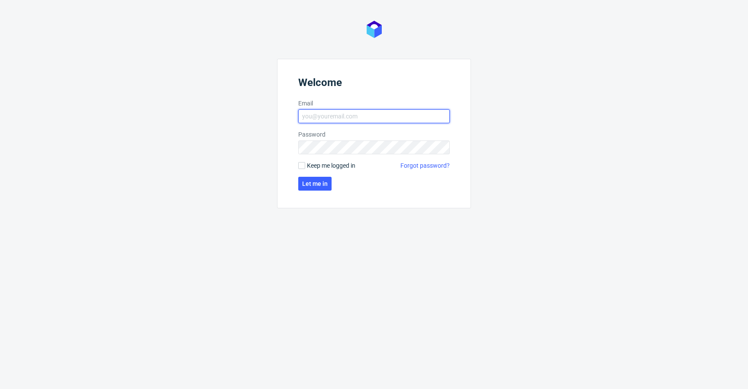
type input "krystian.gaza@packhelp.com"
drag, startPoint x: 327, startPoint y: 162, endPoint x: 323, endPoint y: 168, distance: 6.8
click at [327, 162] on span "Keep me logged in" at bounding box center [331, 165] width 48 height 9
click at [305, 162] on input "Keep me logged in" at bounding box center [301, 165] width 7 height 7
checkbox input "true"
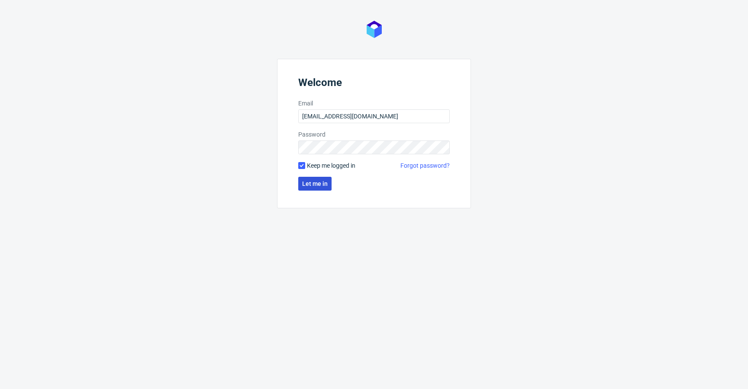
click at [324, 180] on button "Let me in" at bounding box center [314, 184] width 33 height 14
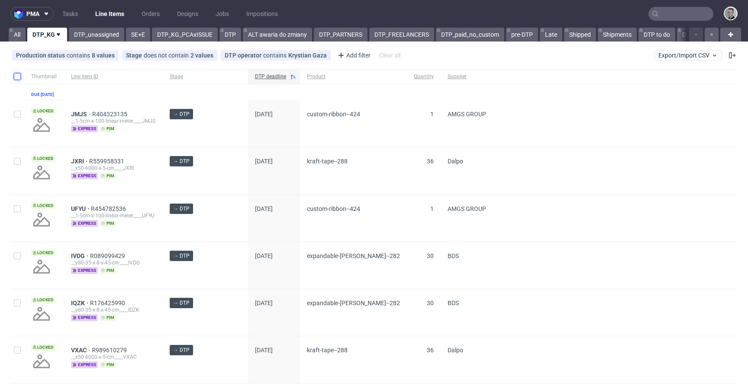
click at [15, 77] on input "checkbox" at bounding box center [17, 76] width 7 height 7
checkbox input "true"
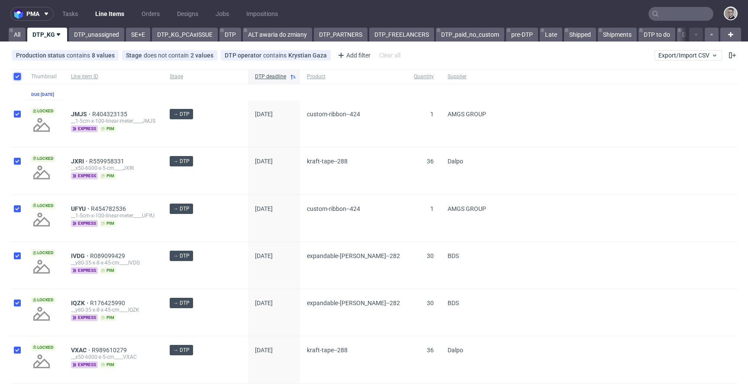
checkbox input "true"
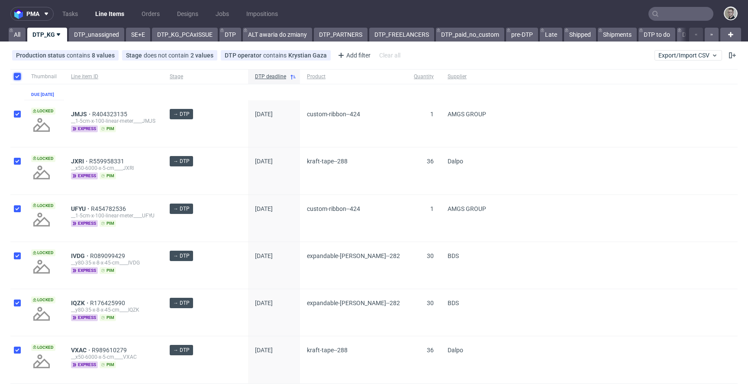
checkbox input "true"
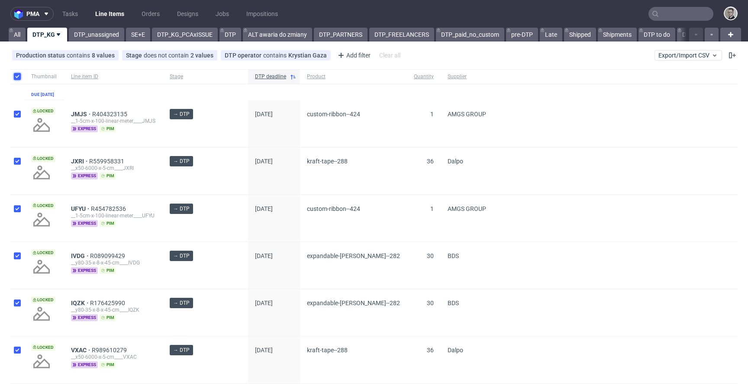
checkbox input "true"
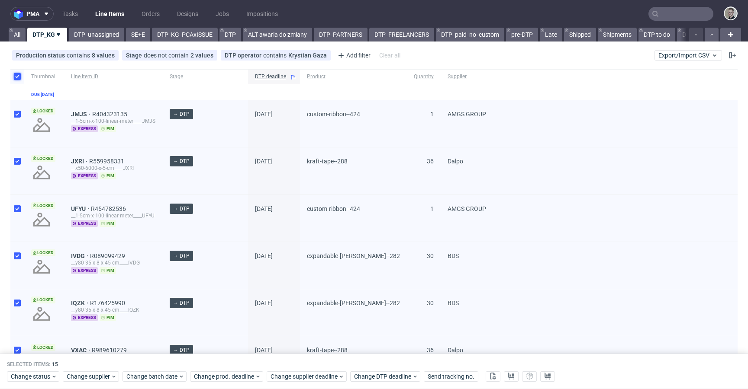
click at [16, 77] on input "checkbox" at bounding box center [17, 76] width 7 height 7
checkbox input "false"
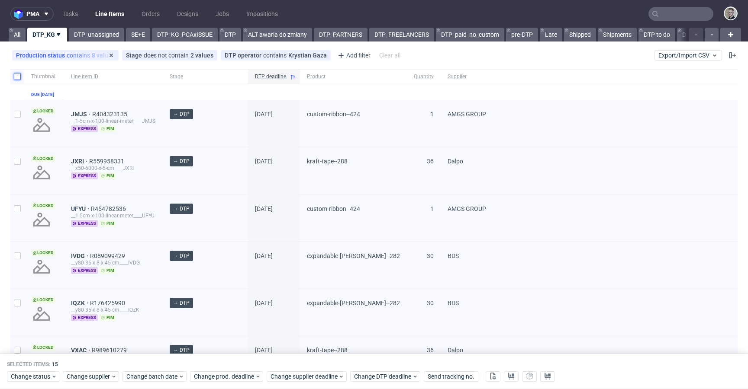
checkbox input "false"
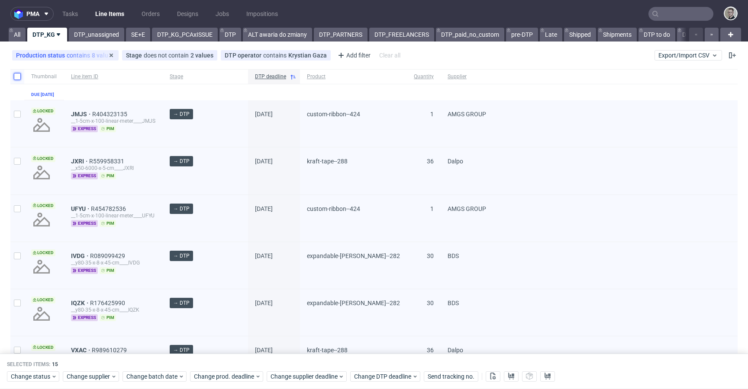
checkbox input "false"
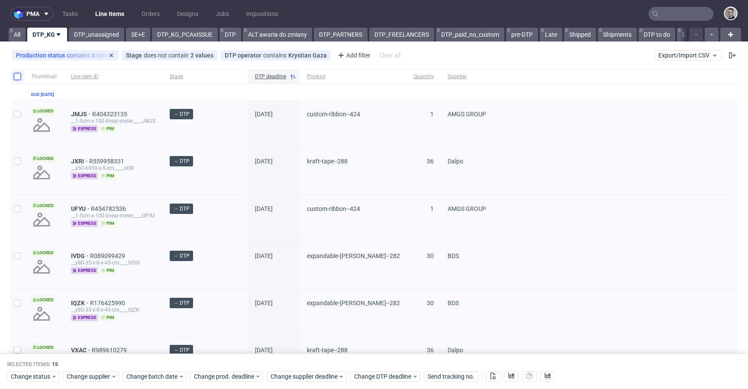
checkbox input "false"
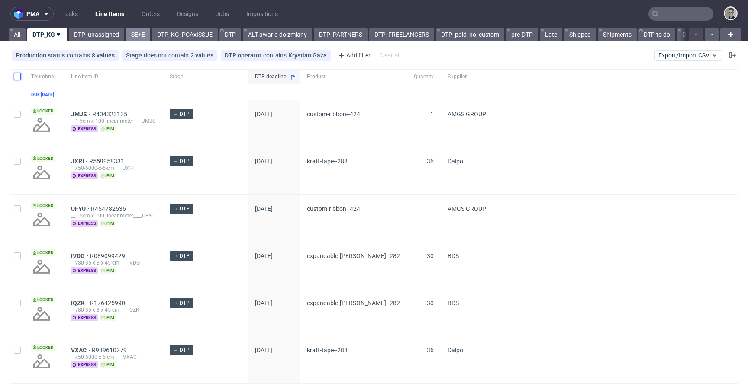
click at [139, 36] on link "SE+E" at bounding box center [138, 35] width 24 height 14
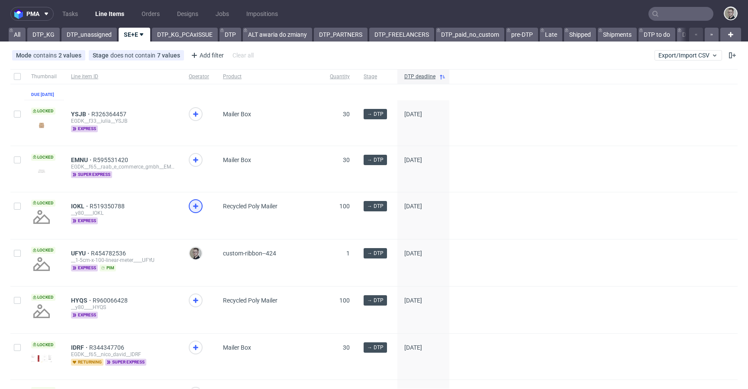
click at [195, 207] on icon at bounding box center [195, 206] width 10 height 10
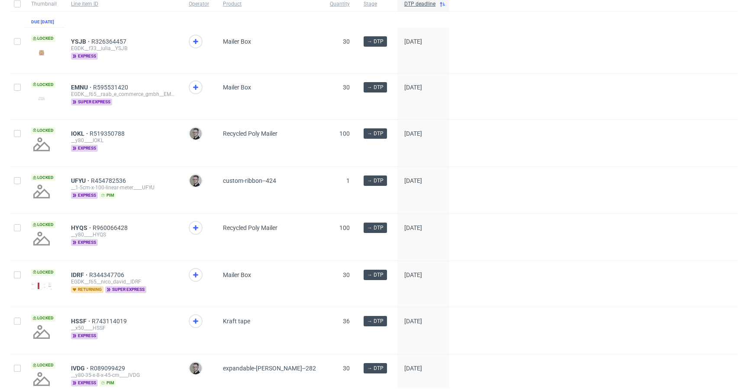
scroll to position [120, 0]
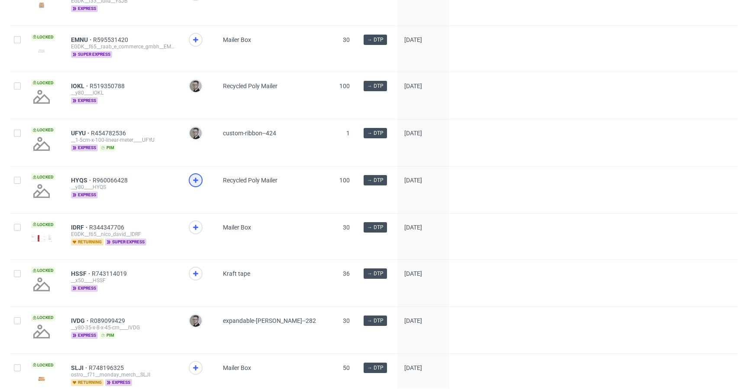
click at [193, 185] on icon at bounding box center [195, 180] width 10 height 10
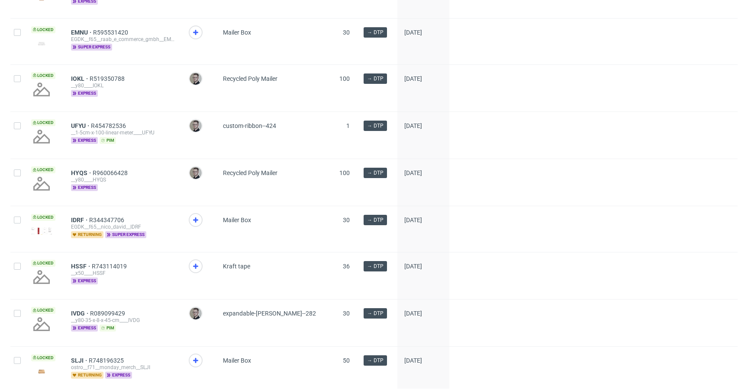
scroll to position [187, 0]
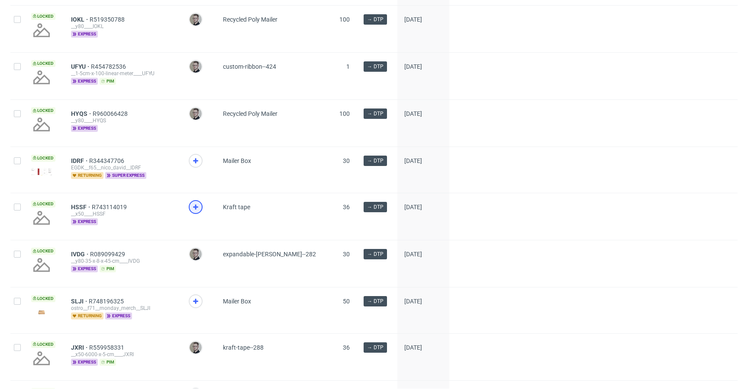
click at [196, 210] on use at bounding box center [195, 207] width 5 height 5
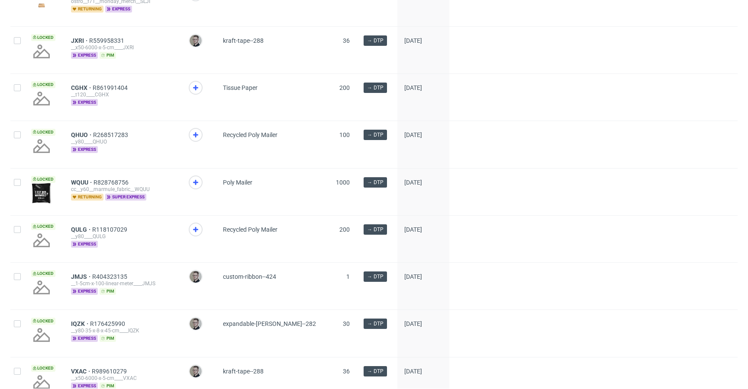
scroll to position [502, 0]
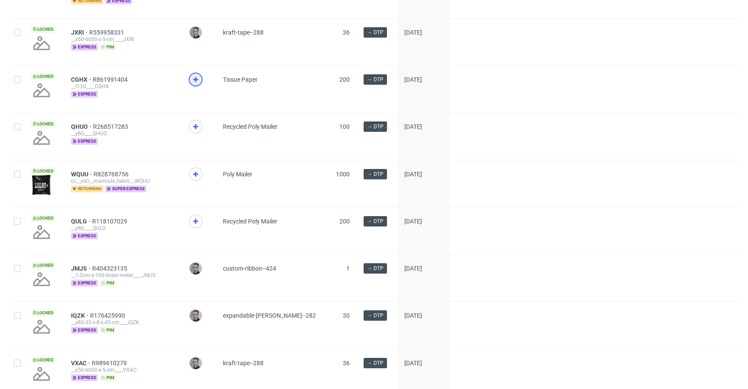
click at [195, 82] on use at bounding box center [195, 79] width 5 height 5
click at [192, 130] on icon at bounding box center [195, 127] width 10 height 10
click at [202, 229] on span at bounding box center [199, 229] width 20 height 29
click at [195, 224] on use at bounding box center [195, 221] width 5 height 5
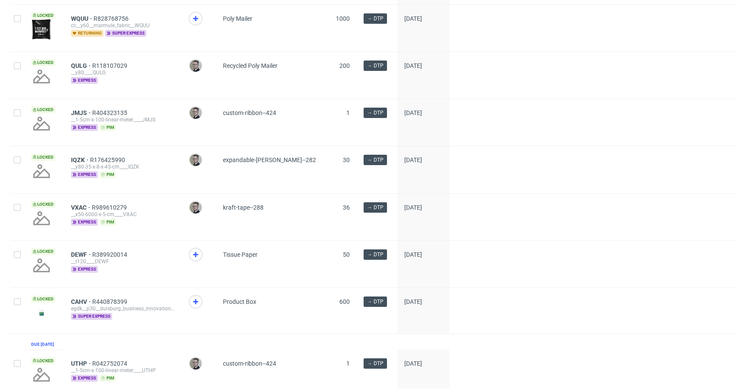
scroll to position [744, 0]
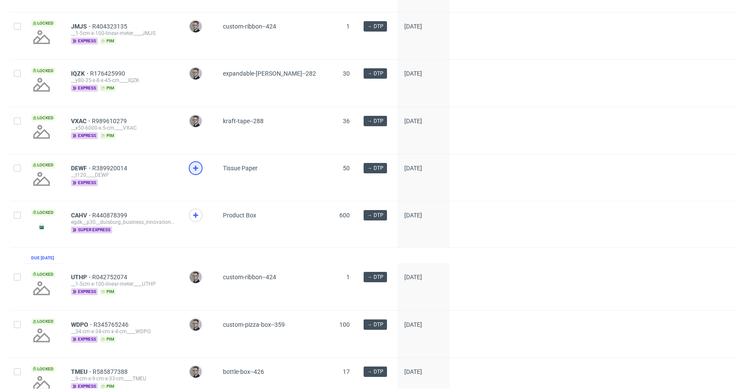
click at [192, 173] on icon at bounding box center [195, 168] width 10 height 10
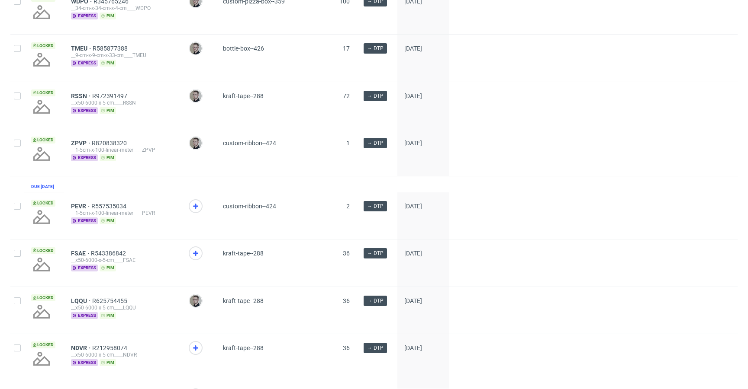
scroll to position [1088, 0]
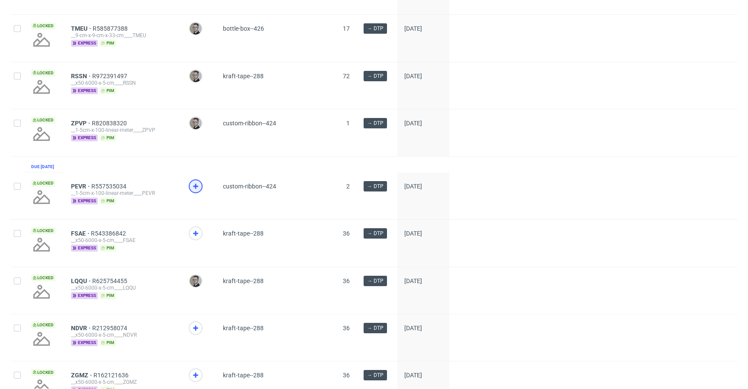
click at [194, 193] on div at bounding box center [196, 187] width 14 height 14
click at [196, 236] on use at bounding box center [195, 233] width 5 height 5
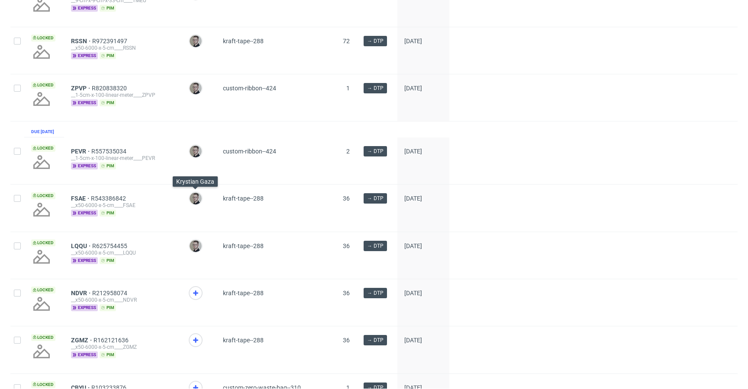
scroll to position [1203, 0]
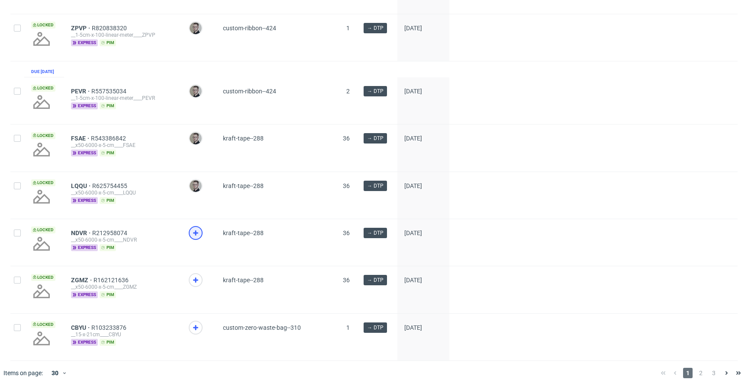
click at [197, 239] on div at bounding box center [196, 233] width 14 height 14
click at [197, 281] on icon at bounding box center [195, 280] width 10 height 10
click at [196, 332] on icon at bounding box center [195, 328] width 10 height 10
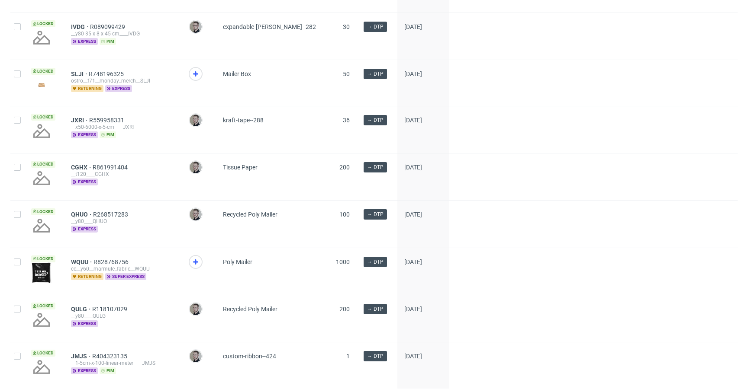
scroll to position [574, 0]
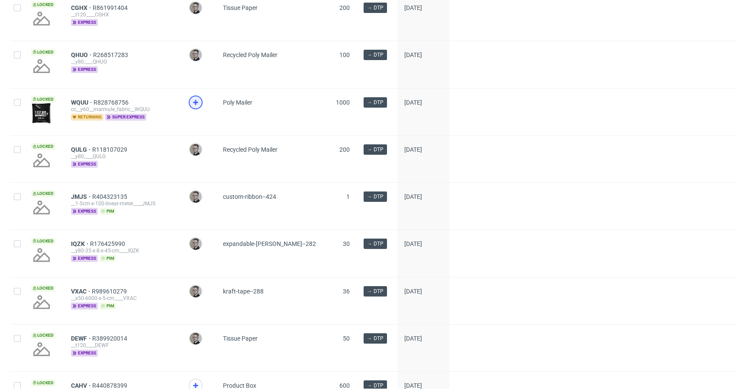
click at [198, 108] on icon at bounding box center [195, 102] width 10 height 10
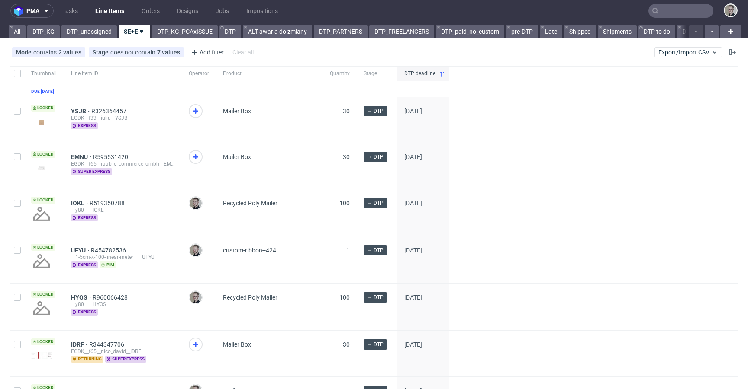
scroll to position [0, 0]
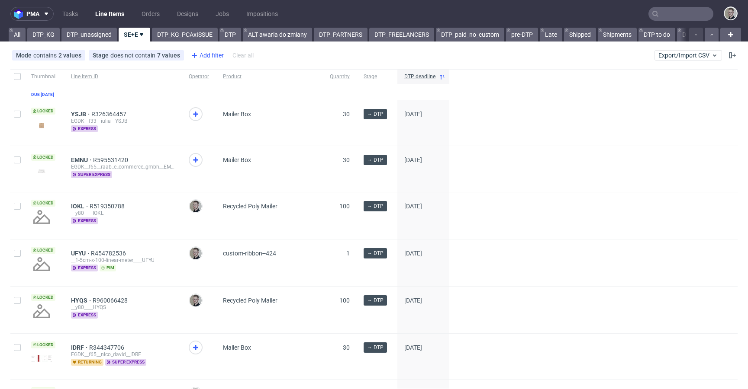
click at [213, 53] on div "Add filter" at bounding box center [206, 55] width 38 height 14
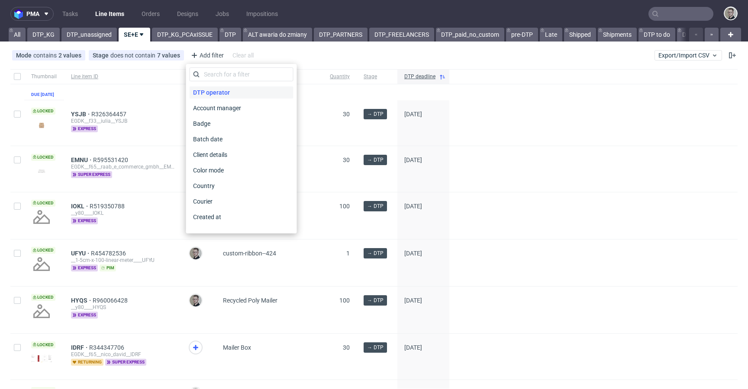
click at [224, 95] on span "DTP operator" at bounding box center [211, 93] width 44 height 12
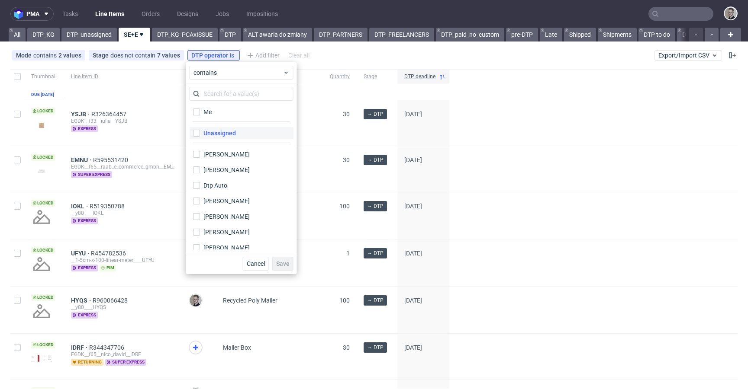
click at [228, 132] on div "Unassigned" at bounding box center [219, 133] width 32 height 9
click at [200, 132] on input "Unassigned" at bounding box center [196, 133] width 7 height 7
checkbox input "true"
click at [280, 263] on span "Save" at bounding box center [282, 264] width 13 height 6
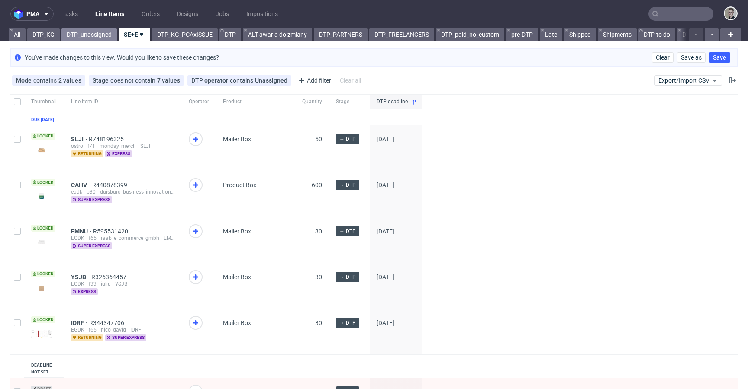
click at [79, 35] on link "DTP_unassigned" at bounding box center [88, 35] width 55 height 14
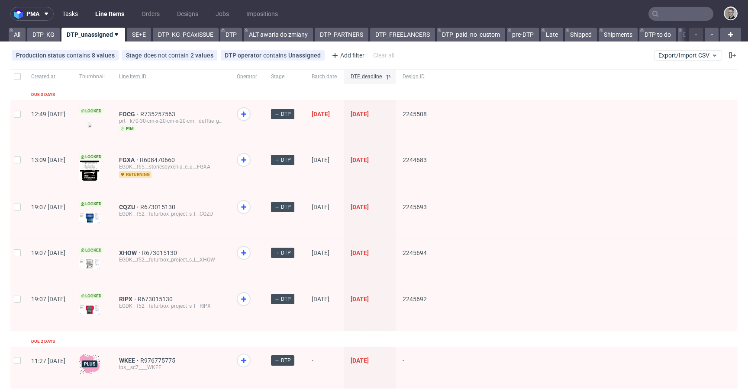
click at [80, 13] on link "Tasks" at bounding box center [70, 14] width 26 height 14
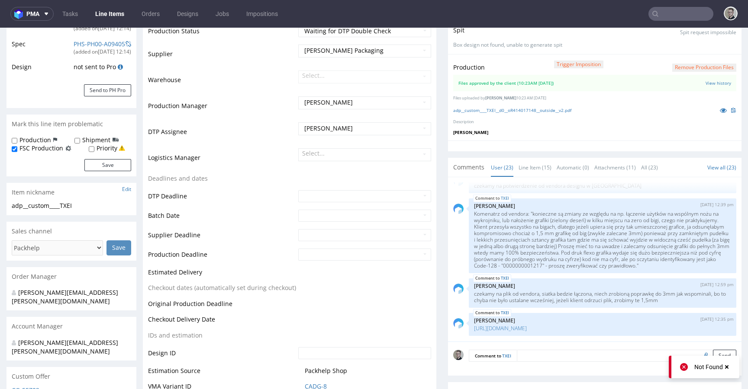
scroll to position [235, 0]
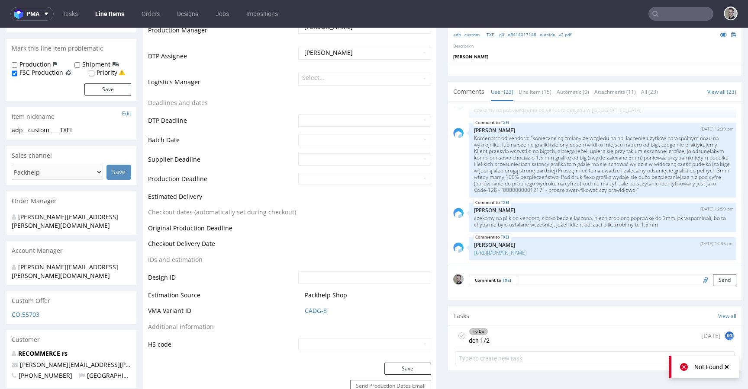
click at [514, 331] on div "To Do dch 1/2 2 days ago KG" at bounding box center [594, 336] width 279 height 20
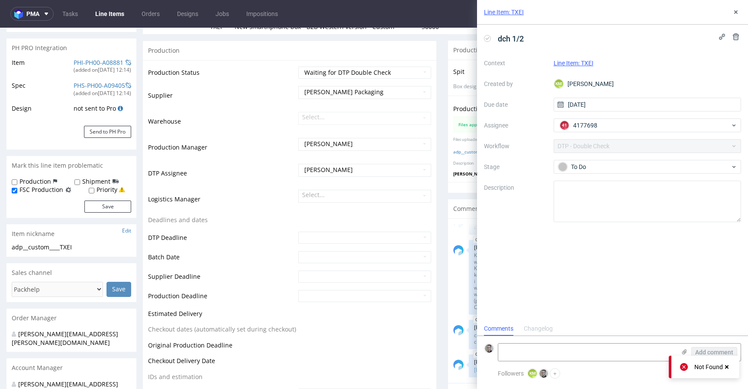
scroll to position [7, 0]
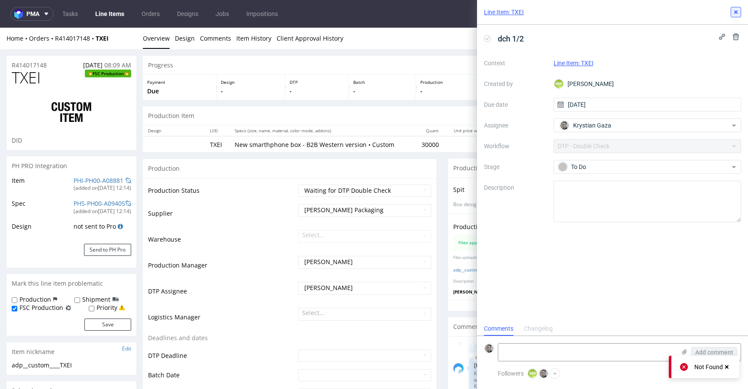
click at [736, 9] on icon at bounding box center [735, 12] width 7 height 7
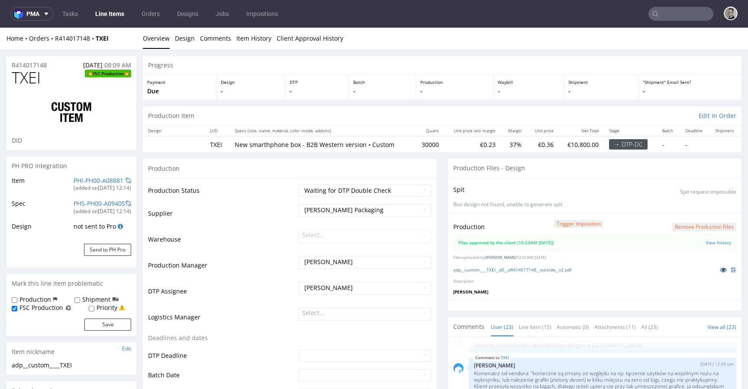
click at [719, 269] on icon at bounding box center [722, 270] width 7 height 6
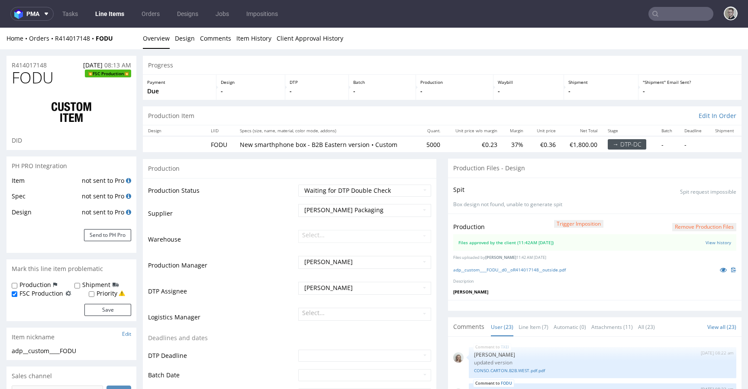
scroll to position [759, 0]
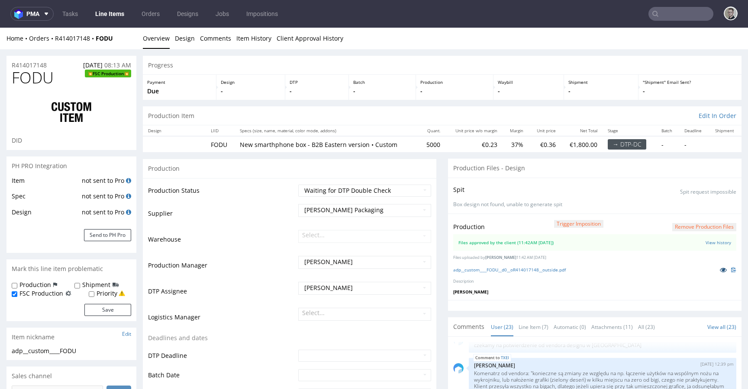
click at [719, 268] on icon at bounding box center [722, 270] width 7 height 6
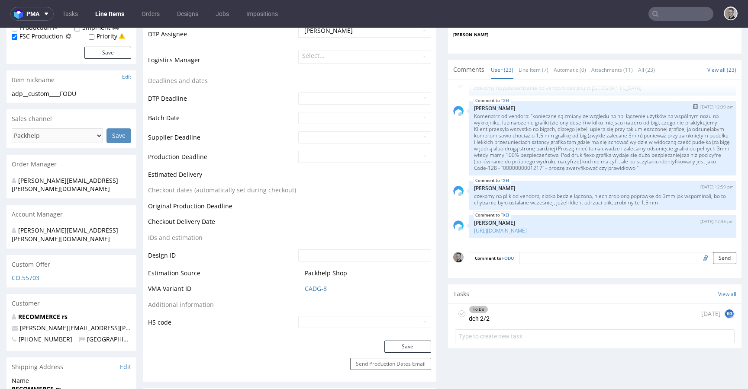
scroll to position [266, 0]
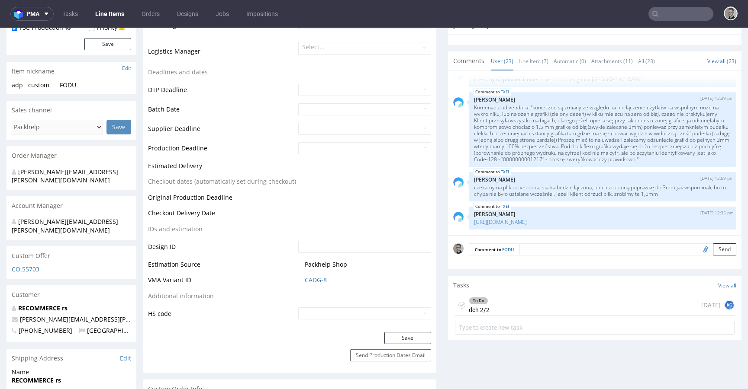
click at [511, 304] on div "To Do dch 2/2 2 days ago KG" at bounding box center [594, 305] width 279 height 20
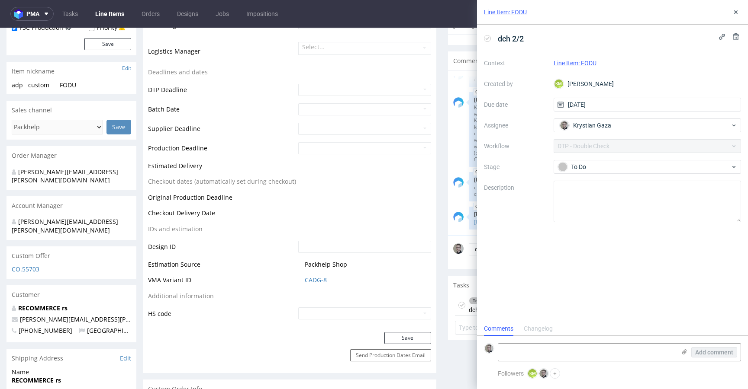
scroll to position [7, 0]
click at [739, 8] on button at bounding box center [735, 12] width 10 height 10
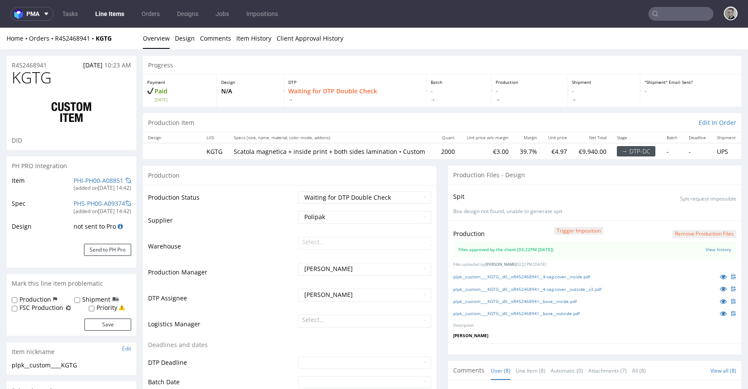
scroll to position [241, 0]
click at [719, 280] on icon at bounding box center [722, 277] width 7 height 6
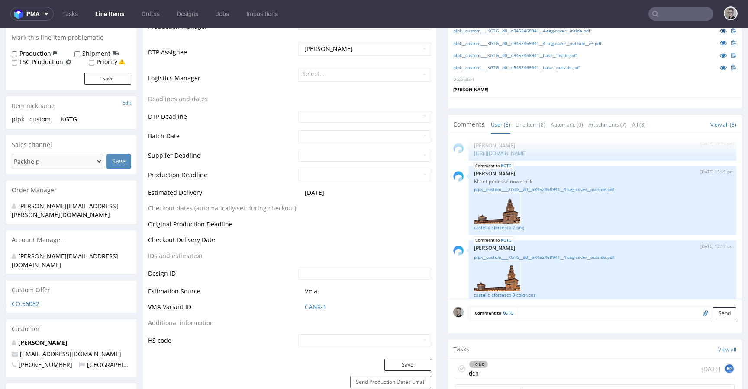
scroll to position [302, 0]
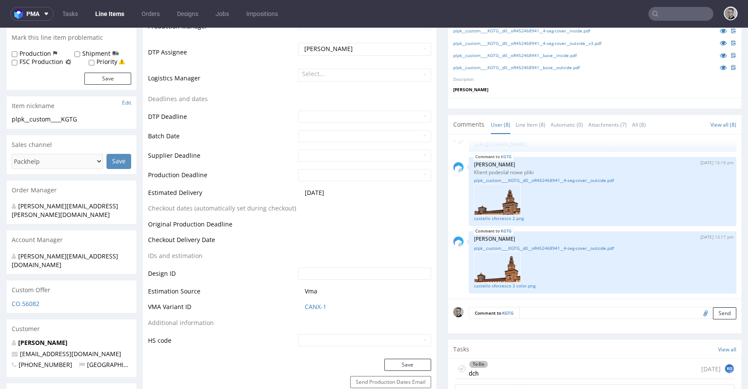
click at [533, 378] on div "To Do dch [DATE] KG" at bounding box center [594, 369] width 279 height 20
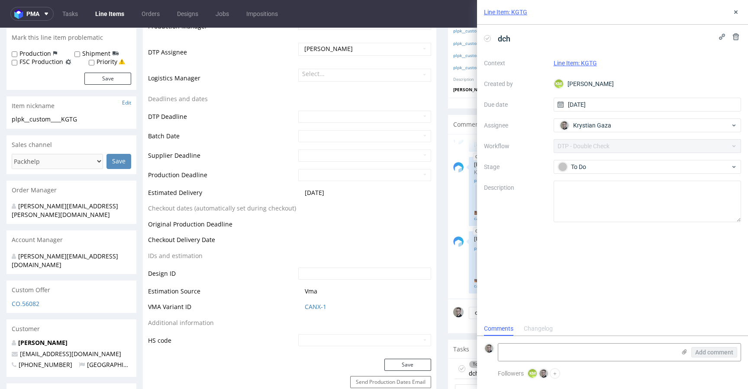
scroll to position [7, 0]
click at [735, 10] on icon at bounding box center [735, 12] width 7 height 7
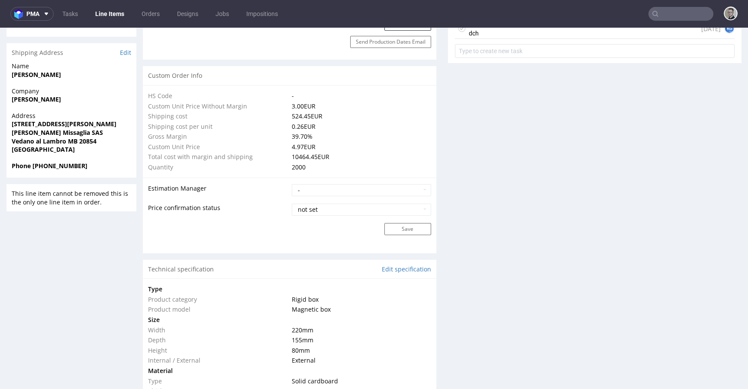
scroll to position [484, 0]
